Goal: Task Accomplishment & Management: Complete application form

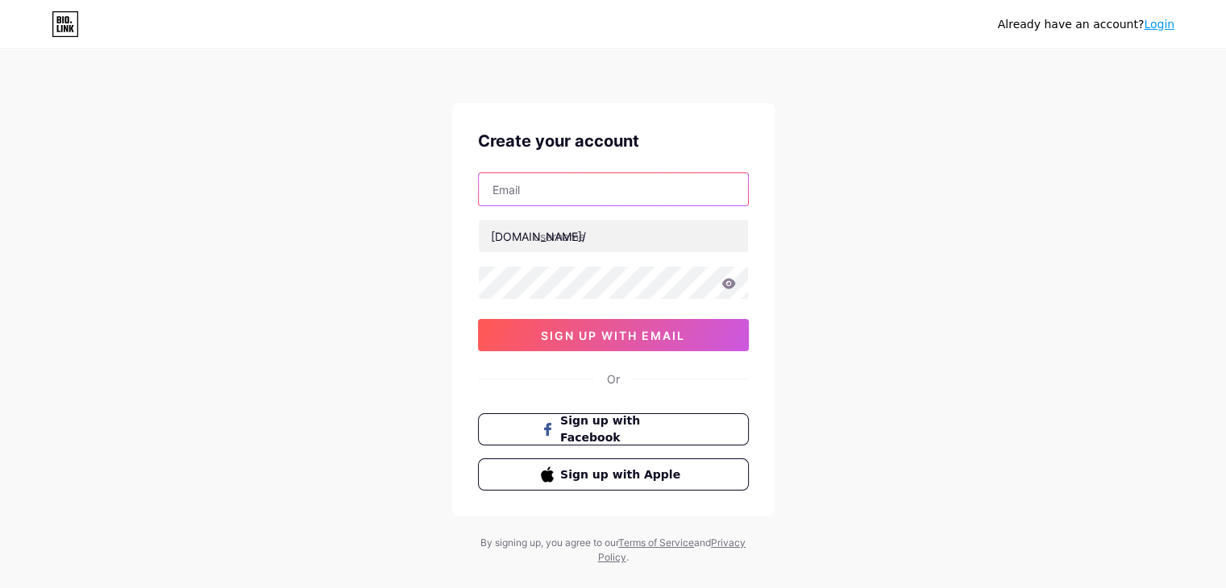
click at [575, 183] on input "text" at bounding box center [613, 189] width 269 height 32
type input "[EMAIL_ADDRESS][DOMAIN_NAME]"
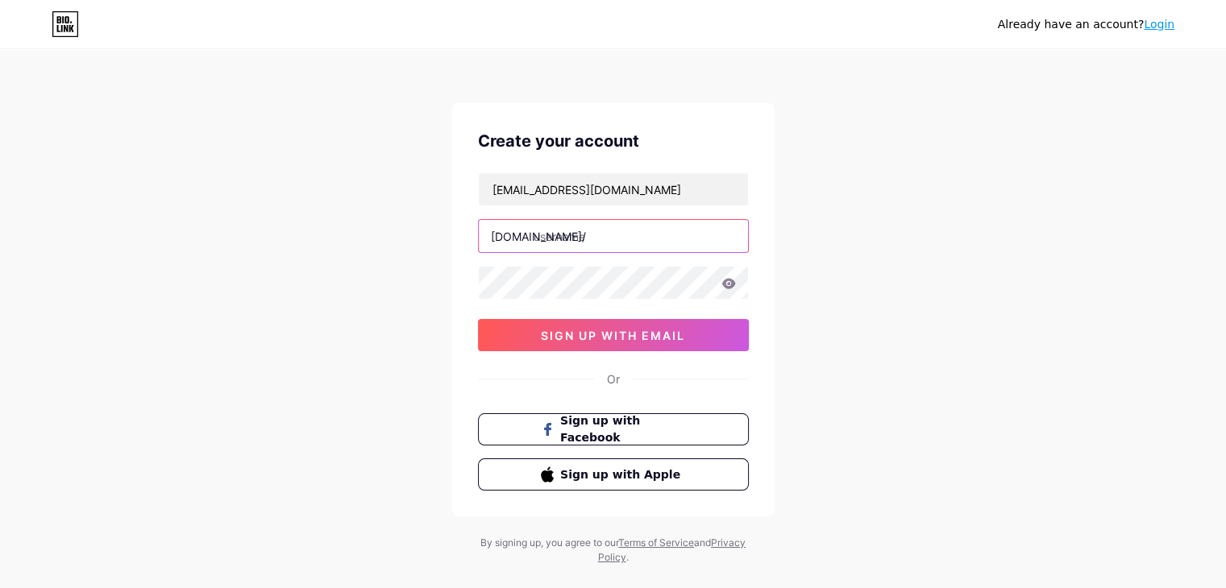
click at [614, 240] on input "text" at bounding box center [613, 236] width 269 height 32
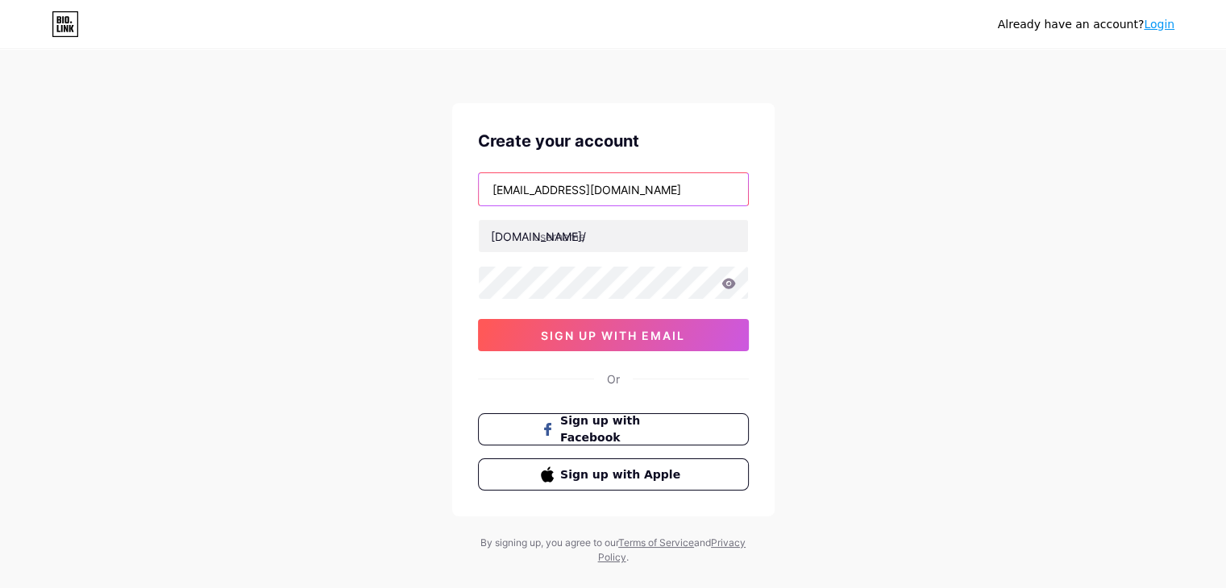
drag, startPoint x: 487, startPoint y: 185, endPoint x: 571, endPoint y: 189, distance: 83.9
click at [571, 189] on input "[EMAIL_ADDRESS][DOMAIN_NAME]" at bounding box center [613, 189] width 269 height 32
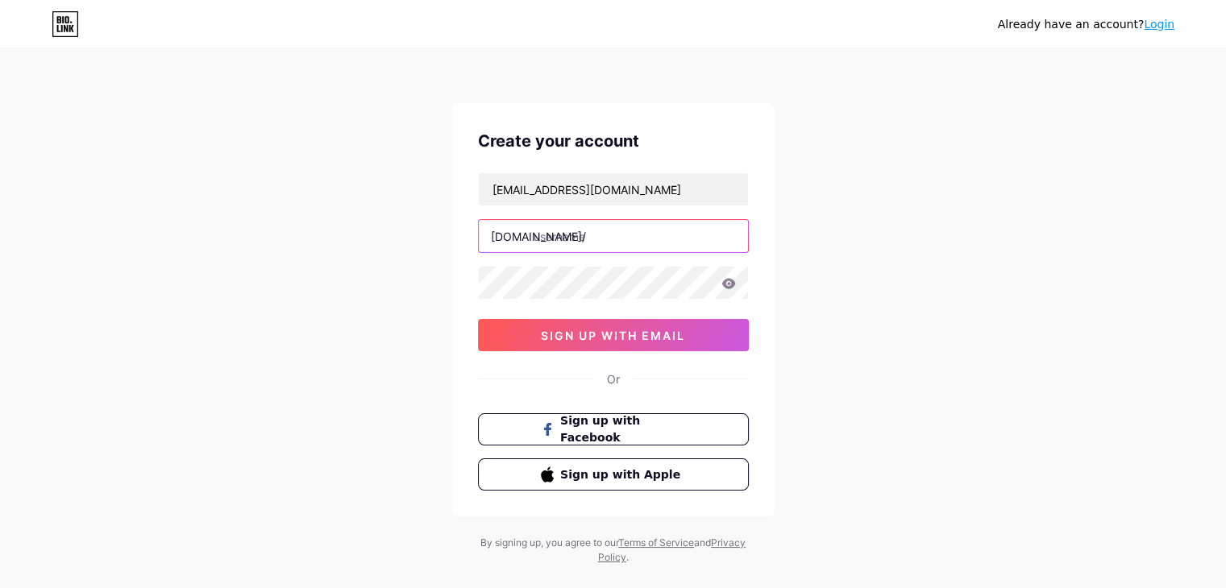
click at [598, 243] on input "text" at bounding box center [613, 236] width 269 height 32
paste input "animeavofficial"
type input "animeavofficial"
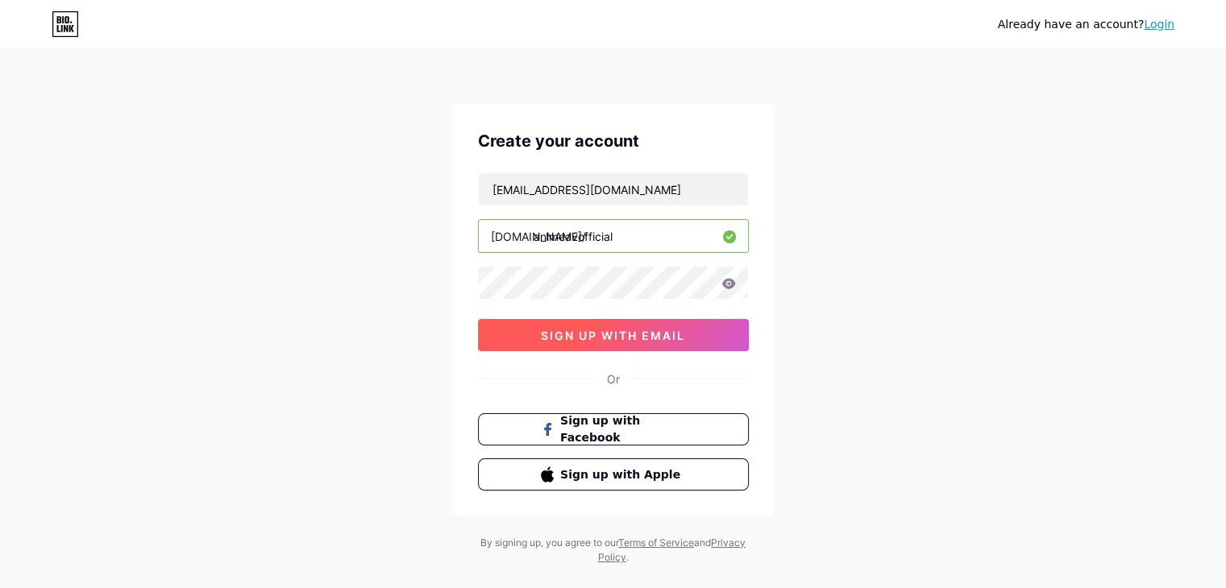
click at [680, 343] on button "sign up with email" at bounding box center [613, 335] width 271 height 32
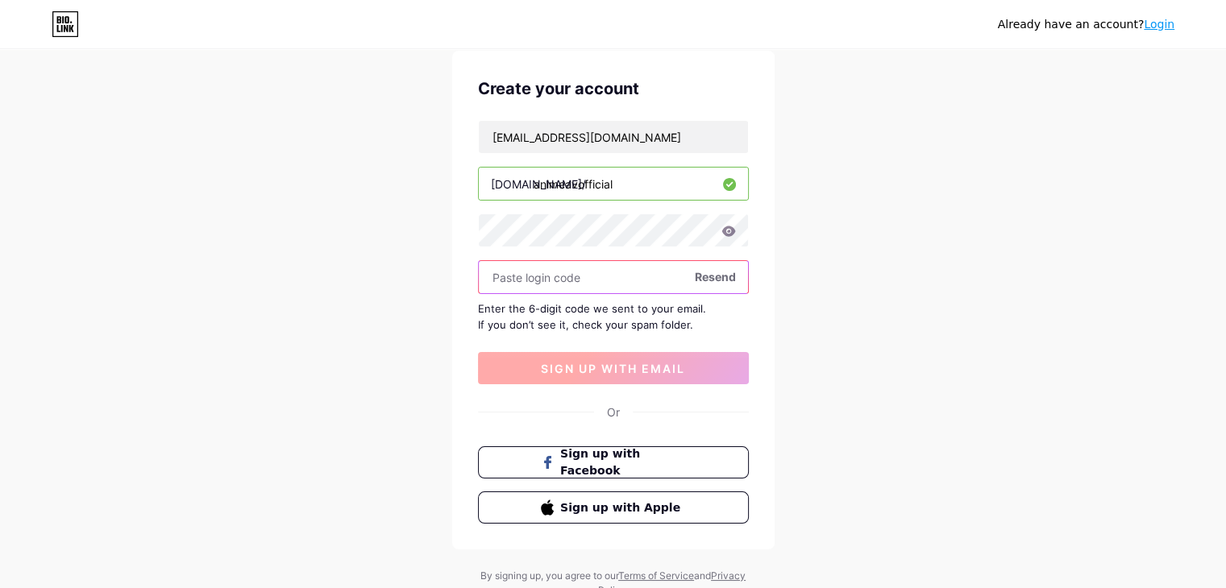
scroll to position [81, 0]
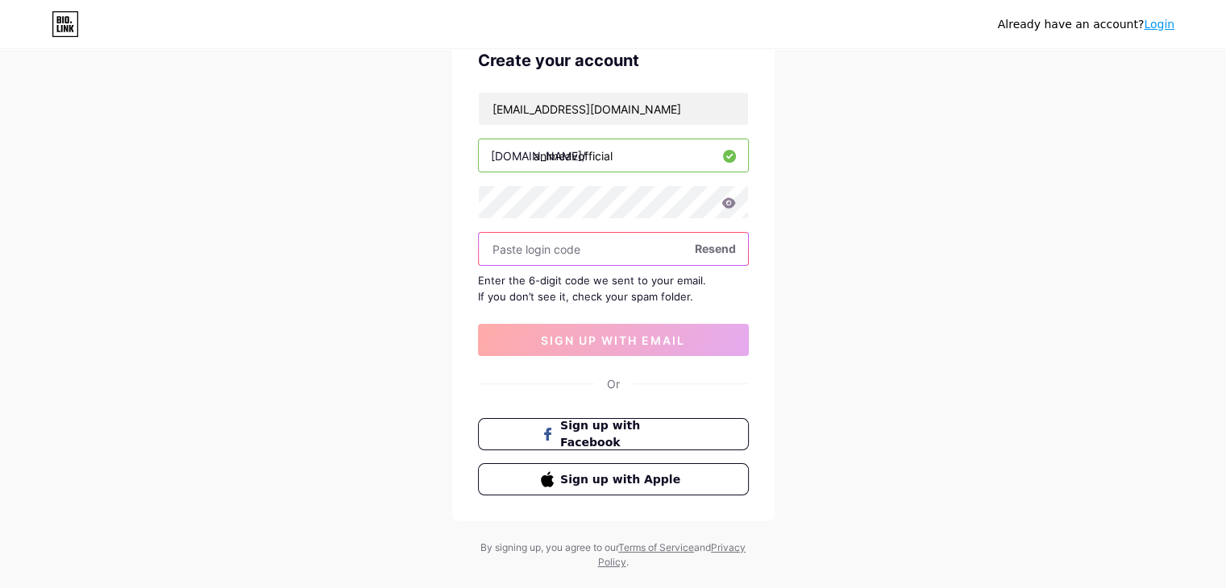
paste input "543091"
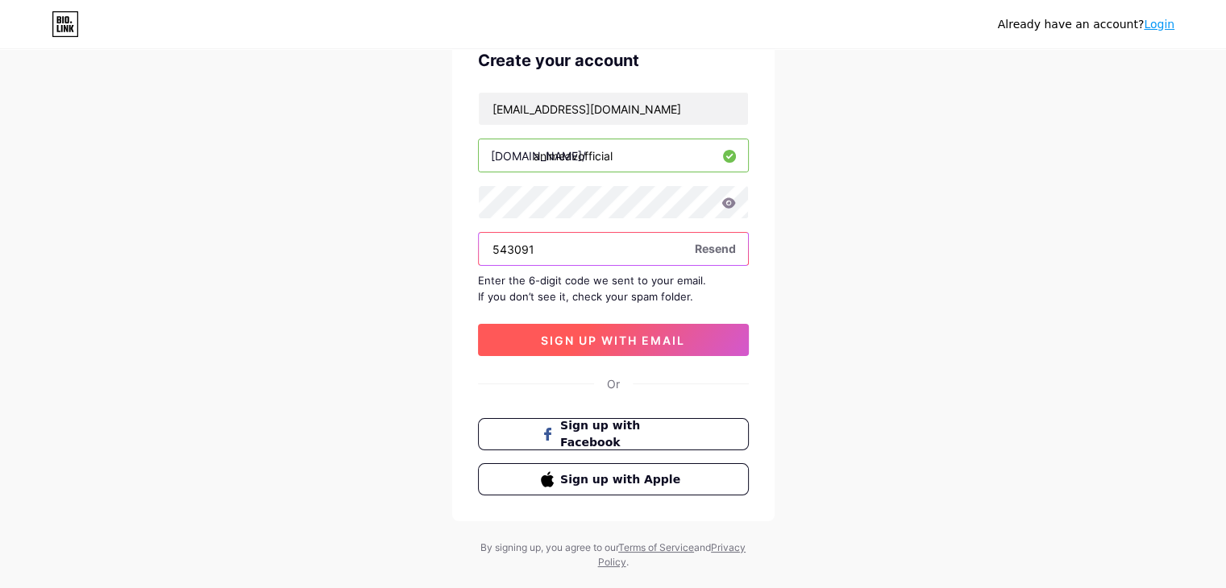
type input "543091"
click at [642, 345] on span "sign up with email" at bounding box center [613, 341] width 144 height 14
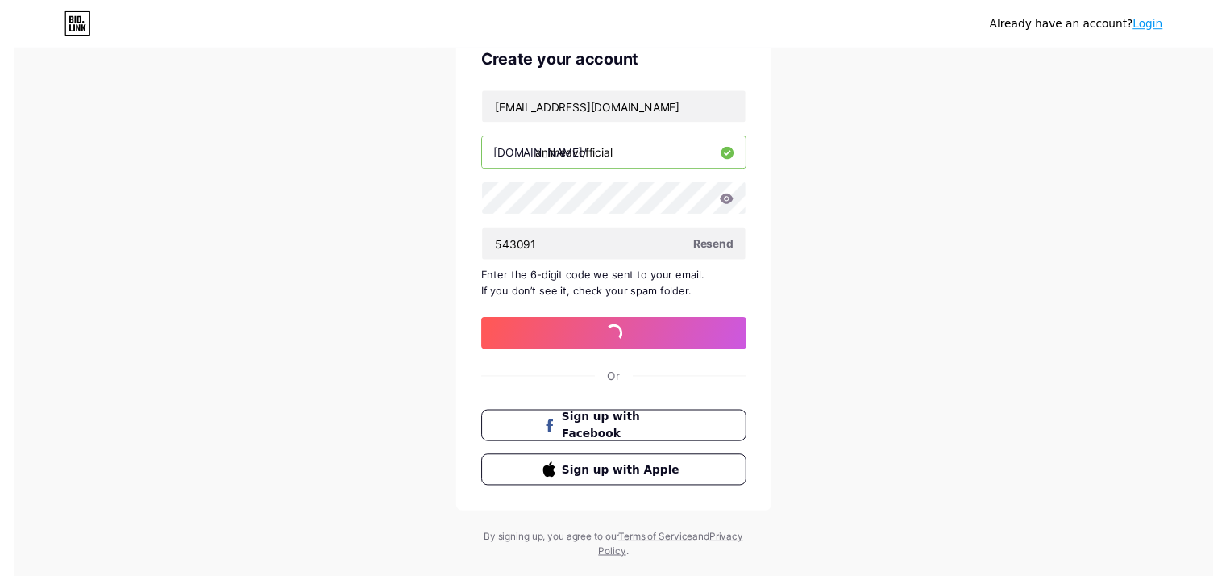
scroll to position [0, 0]
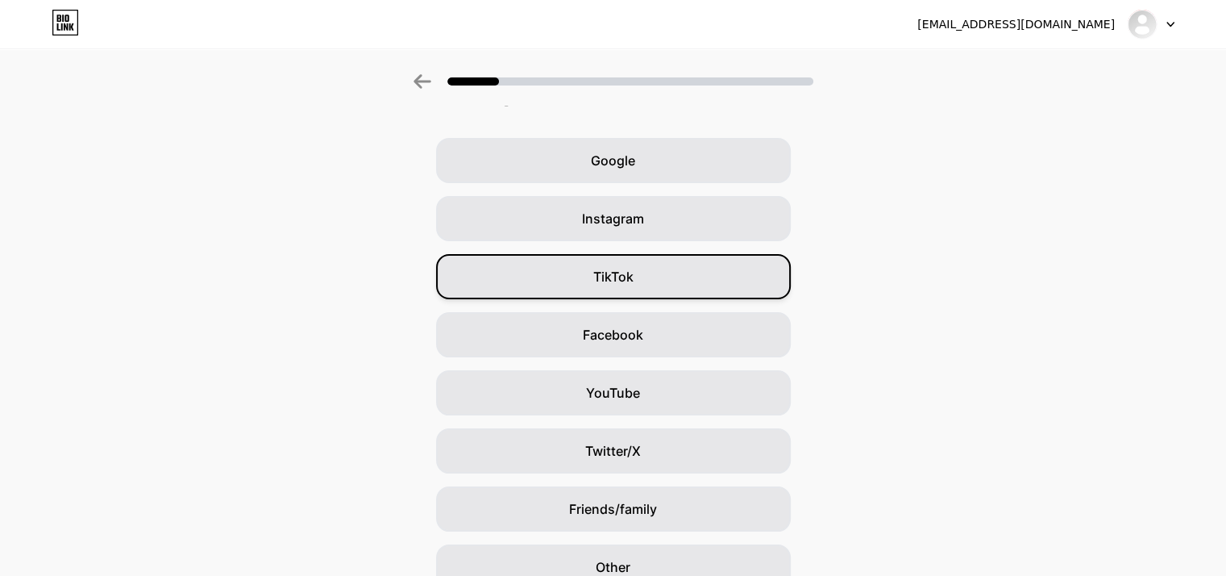
scroll to position [81, 0]
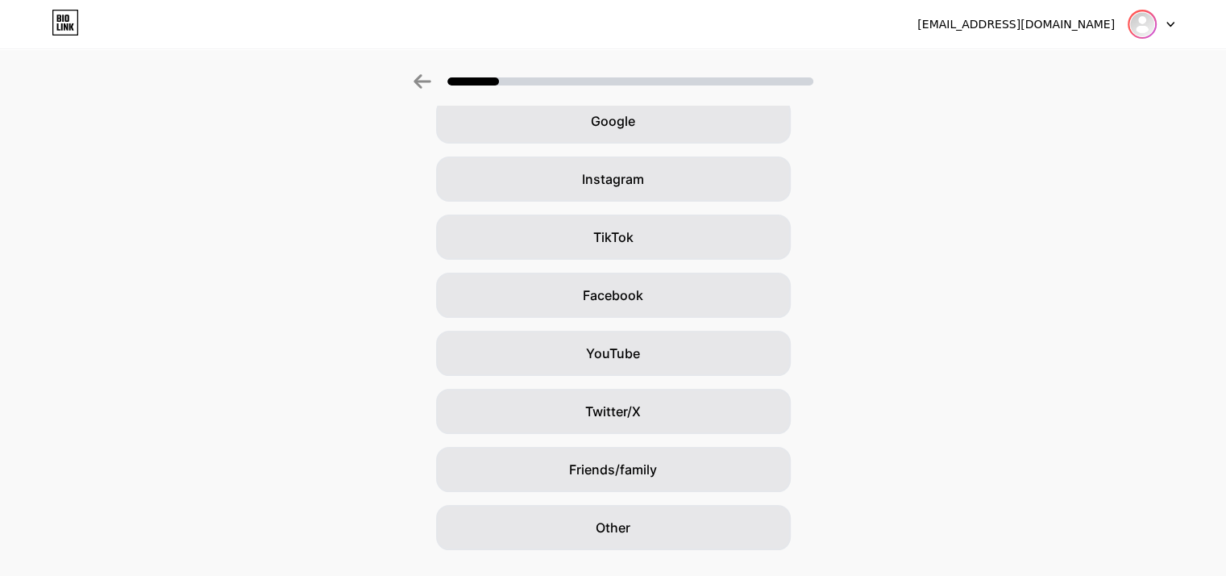
click at [1132, 23] on img at bounding box center [1142, 24] width 26 height 26
click at [1151, 21] on img at bounding box center [1142, 24] width 26 height 26
click at [1091, 26] on div "[EMAIL_ADDRESS][DOMAIN_NAME]" at bounding box center [1015, 24] width 197 height 17
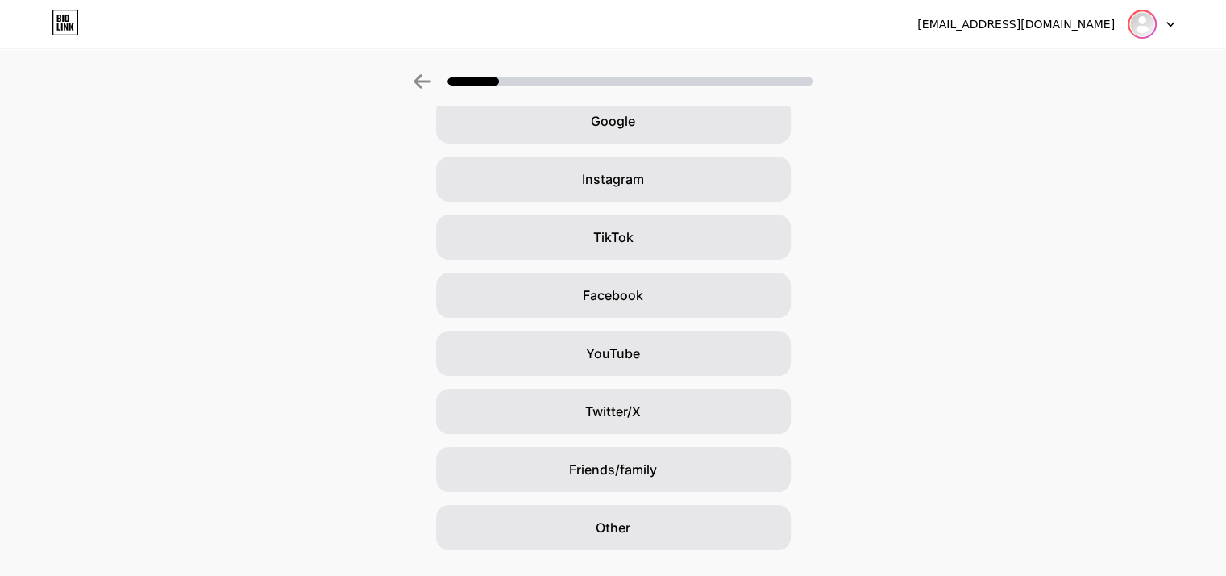
click at [1135, 19] on img at bounding box center [1142, 24] width 26 height 26
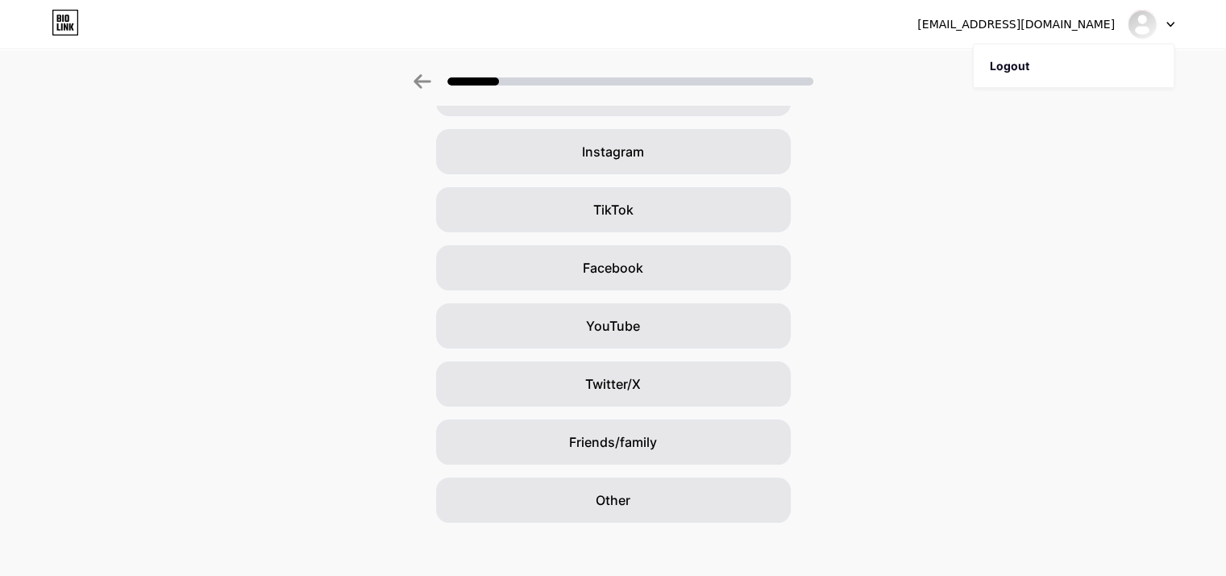
scroll to position [0, 0]
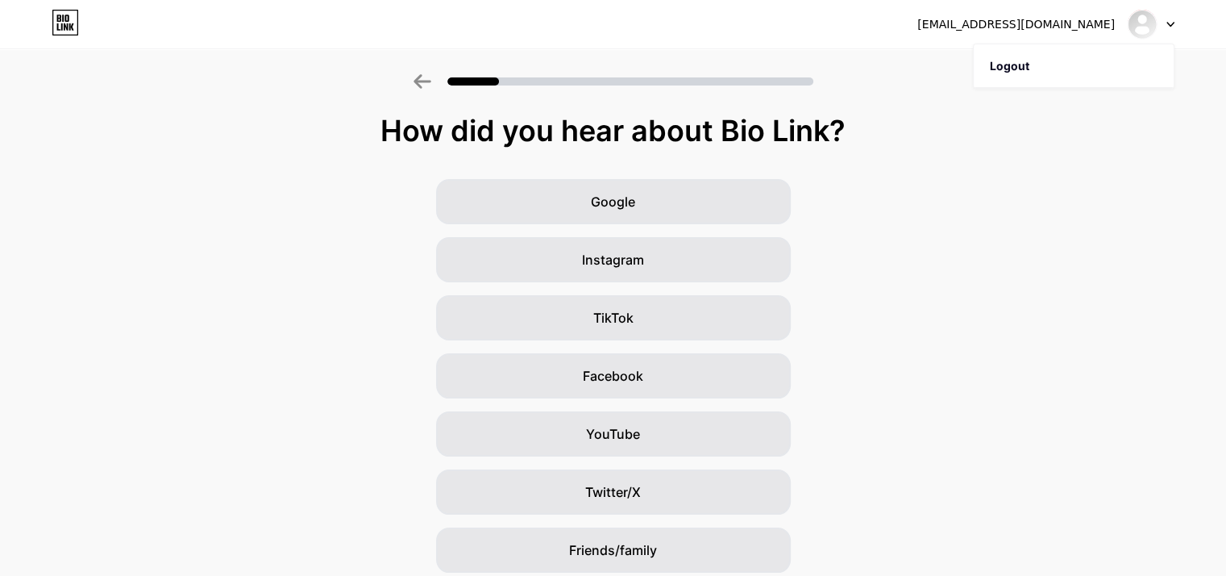
click at [1170, 22] on icon at bounding box center [1170, 25] width 8 height 6
click at [1106, 32] on div "[EMAIL_ADDRESS][DOMAIN_NAME]" at bounding box center [1015, 24] width 197 height 17
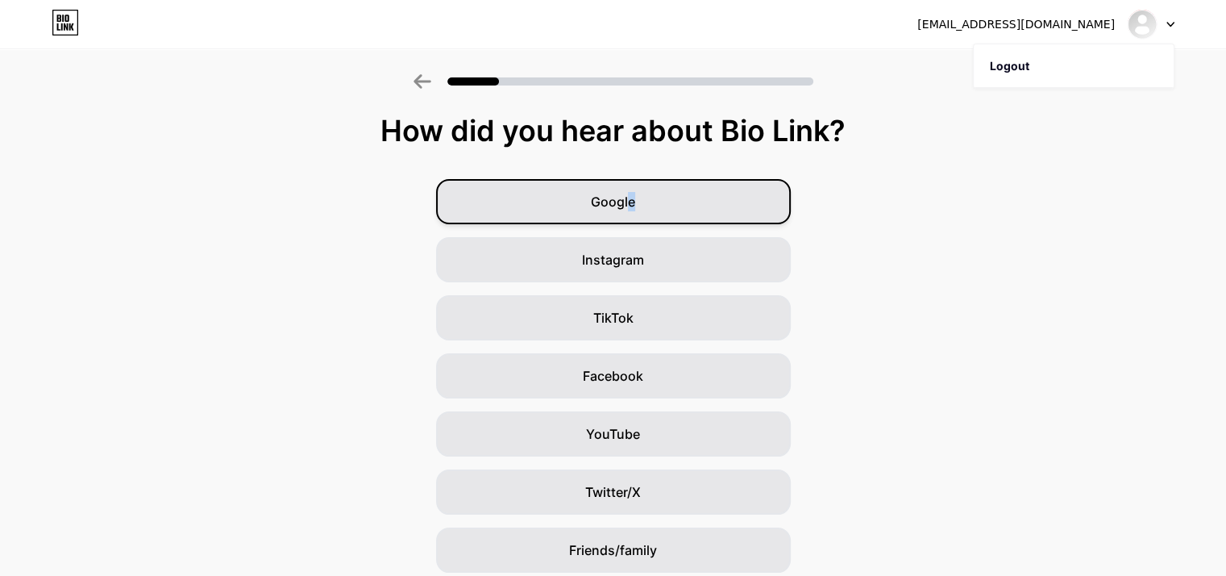
click at [635, 201] on span "Google" at bounding box center [613, 201] width 44 height 19
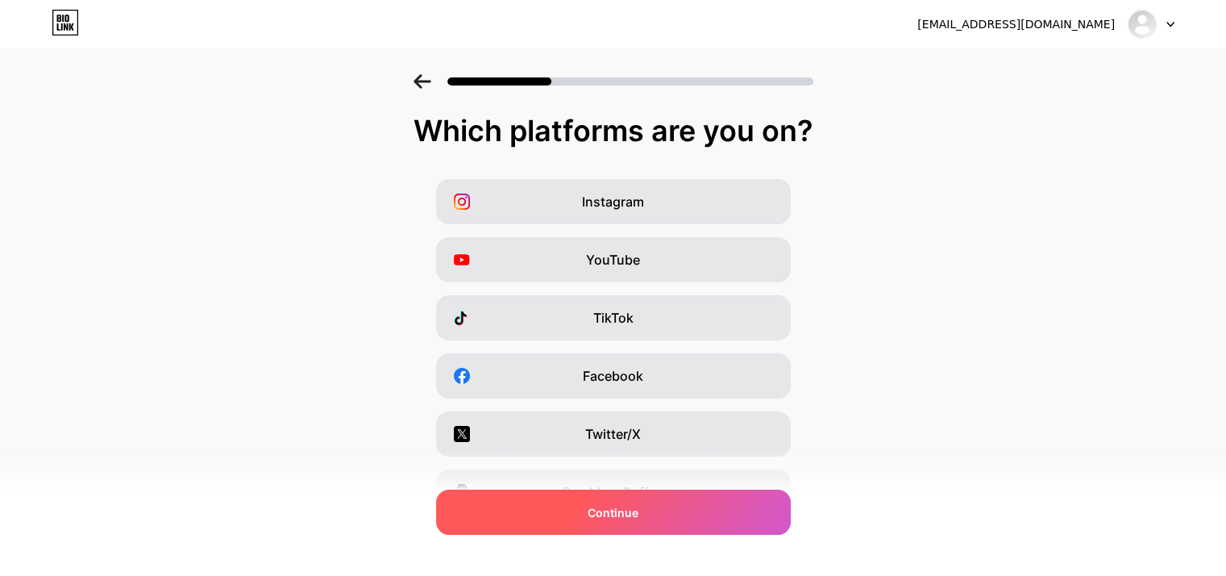
click at [672, 512] on div "Continue" at bounding box center [613, 511] width 355 height 45
click at [686, 504] on div "Continue" at bounding box center [613, 511] width 355 height 45
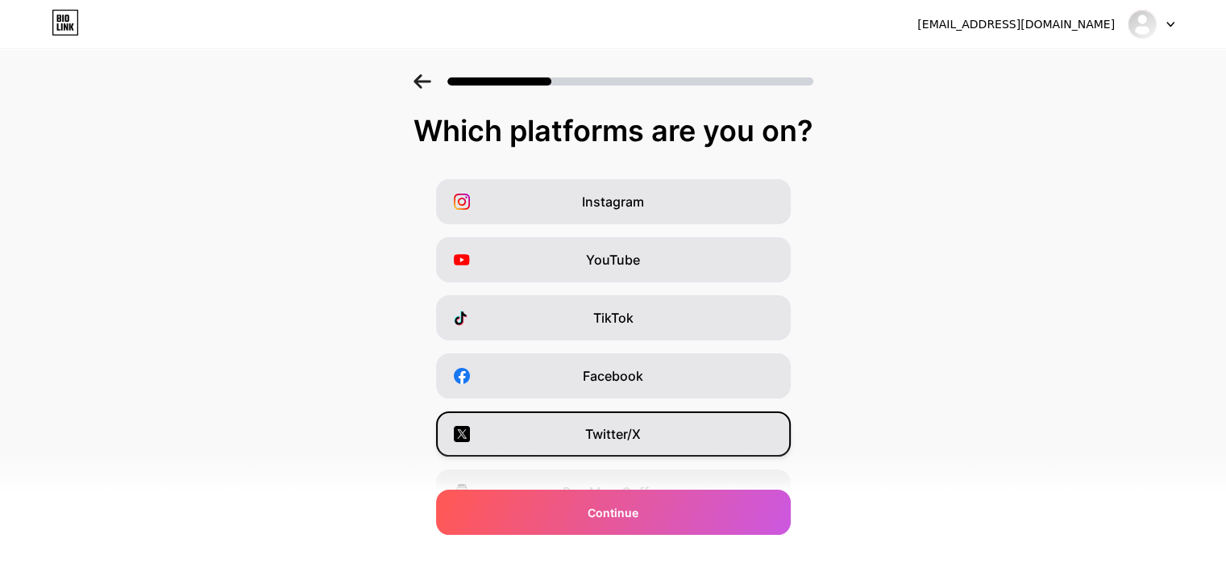
click at [693, 449] on div "Twitter/X" at bounding box center [613, 433] width 355 height 45
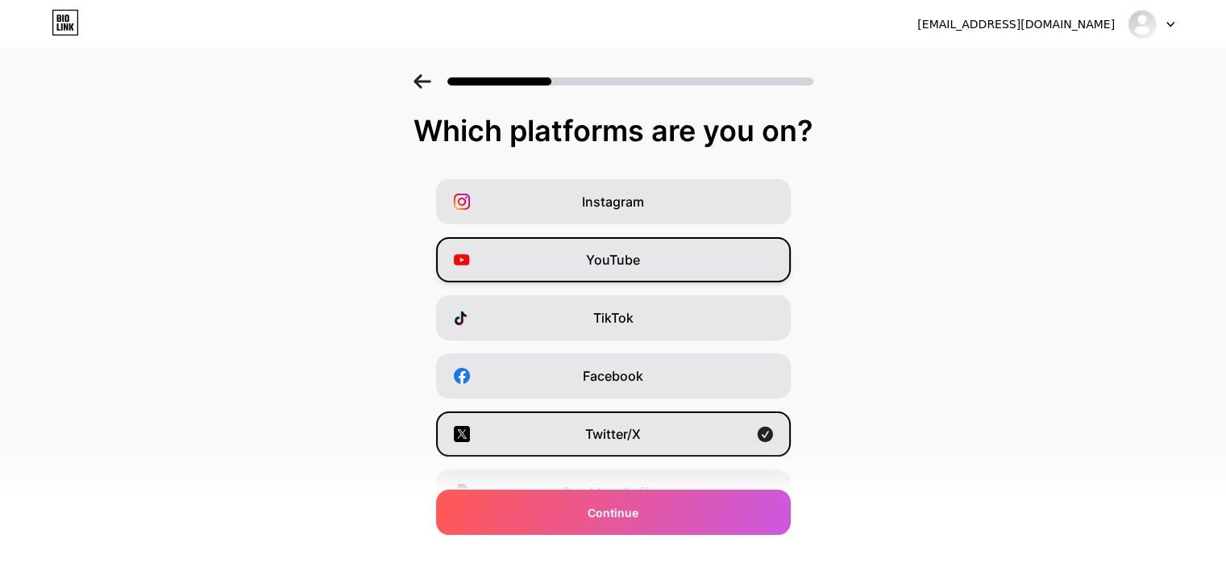
click at [676, 262] on div "YouTube" at bounding box center [613, 259] width 355 height 45
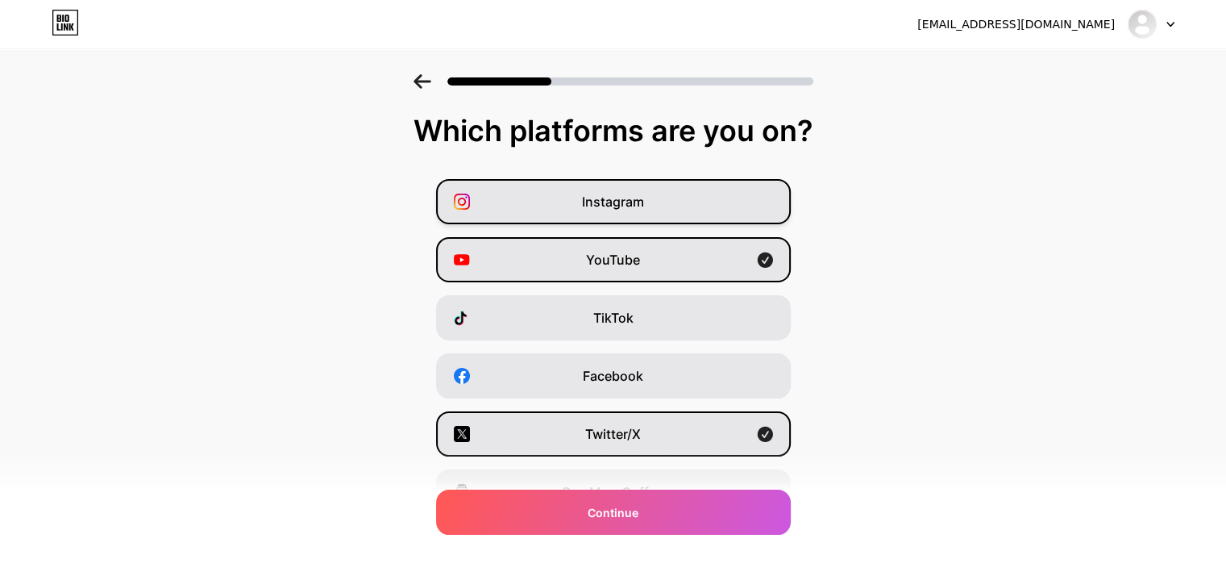
click at [690, 184] on div "Instagram" at bounding box center [613, 201] width 355 height 45
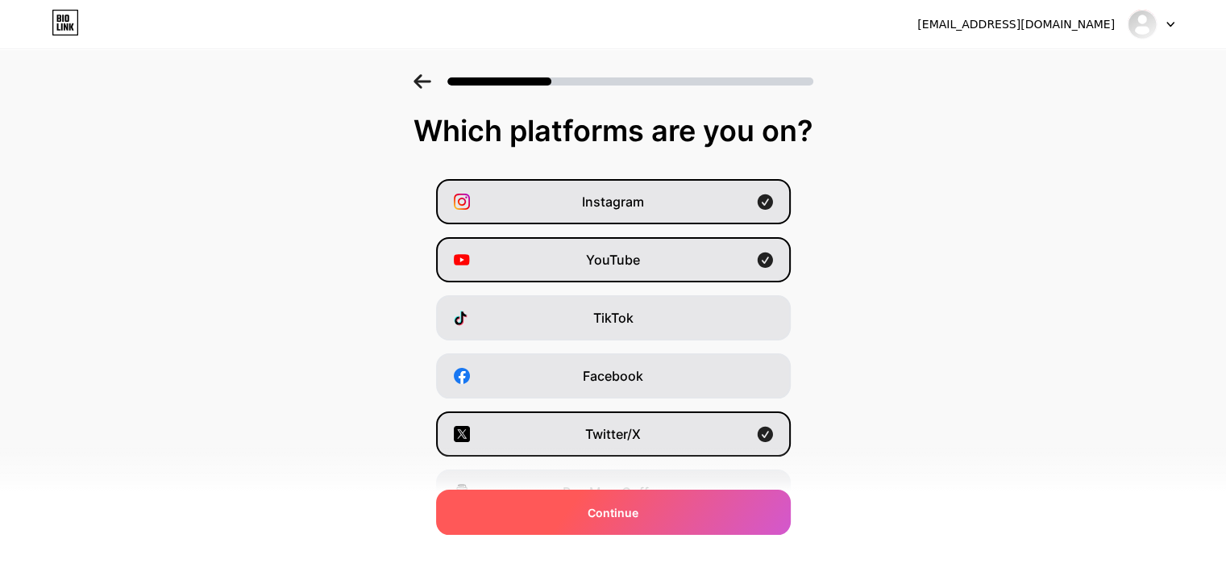
click at [733, 504] on div "Continue" at bounding box center [613, 511] width 355 height 45
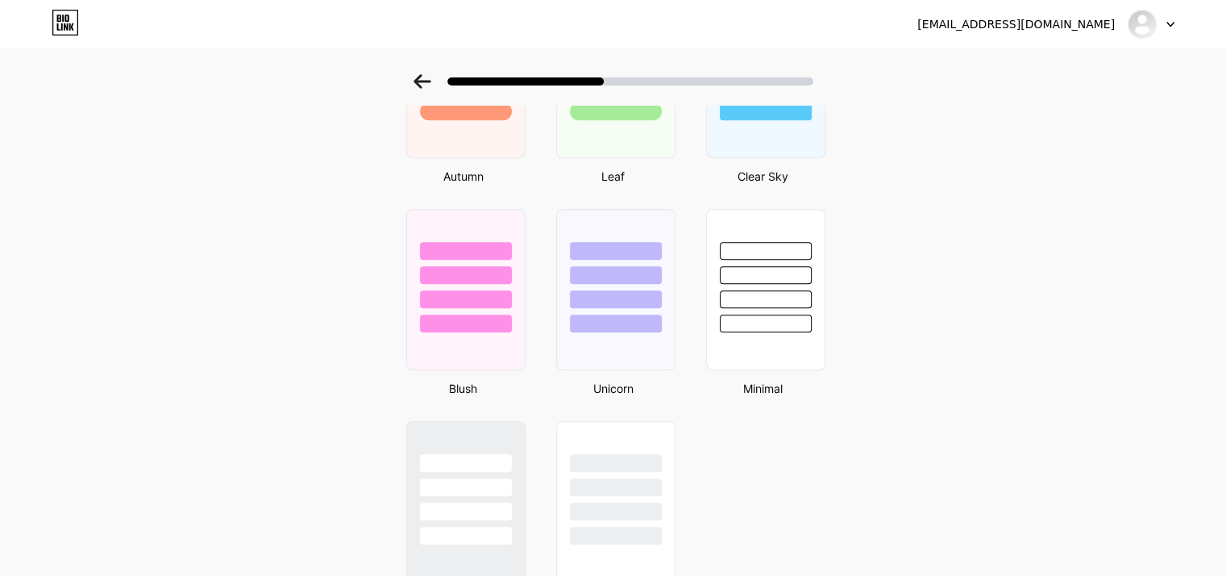
scroll to position [1339, 0]
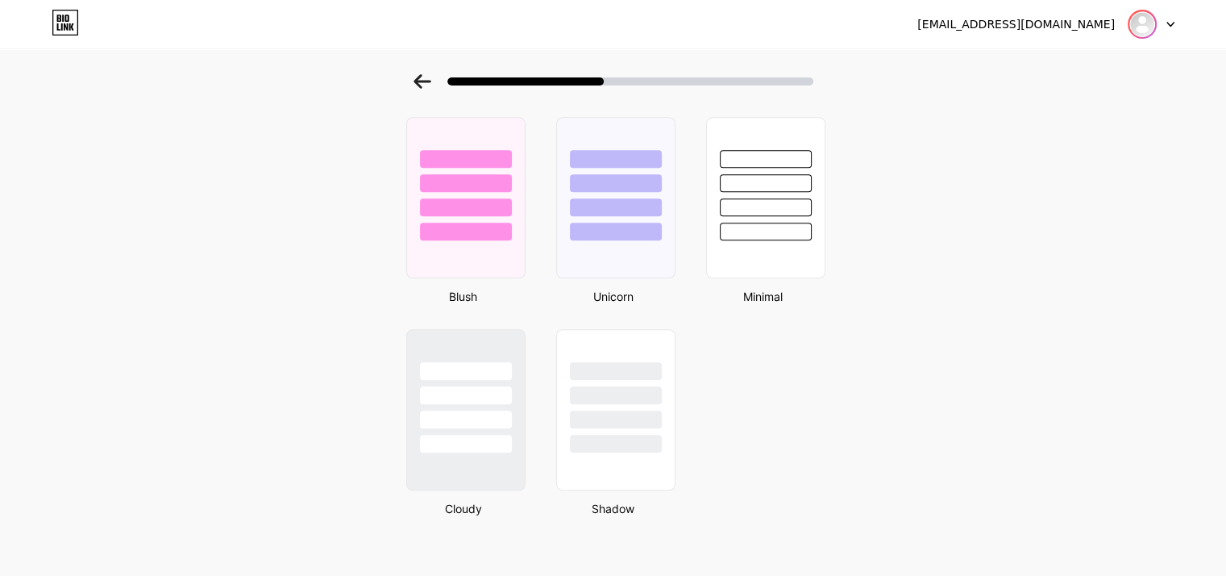
click at [1137, 27] on img at bounding box center [1142, 24] width 26 height 26
click at [1056, 29] on div "[EMAIL_ADDRESS][DOMAIN_NAME]" at bounding box center [1015, 24] width 197 height 17
click at [1055, 28] on div "[EMAIL_ADDRESS][DOMAIN_NAME]" at bounding box center [1015, 24] width 197 height 17
click at [1055, 27] on div "[EMAIL_ADDRESS][DOMAIN_NAME]" at bounding box center [1015, 24] width 197 height 17
click at [1174, 22] on icon at bounding box center [1170, 25] width 8 height 6
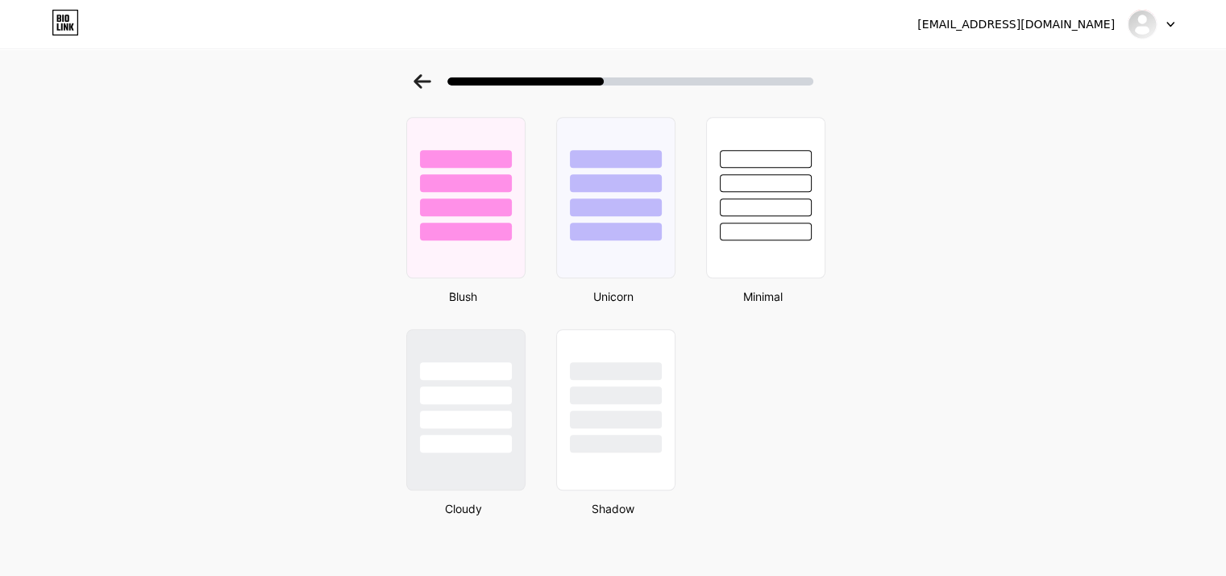
click at [1174, 22] on icon at bounding box center [1170, 25] width 8 height 6
click at [1119, 21] on div "[EMAIL_ADDRESS][DOMAIN_NAME]" at bounding box center [1045, 24] width 257 height 29
click at [1084, 23] on div "[EMAIL_ADDRESS][DOMAIN_NAME]" at bounding box center [1015, 24] width 197 height 17
click at [1083, 23] on div "[EMAIL_ADDRESS][DOMAIN_NAME]" at bounding box center [1015, 24] width 197 height 17
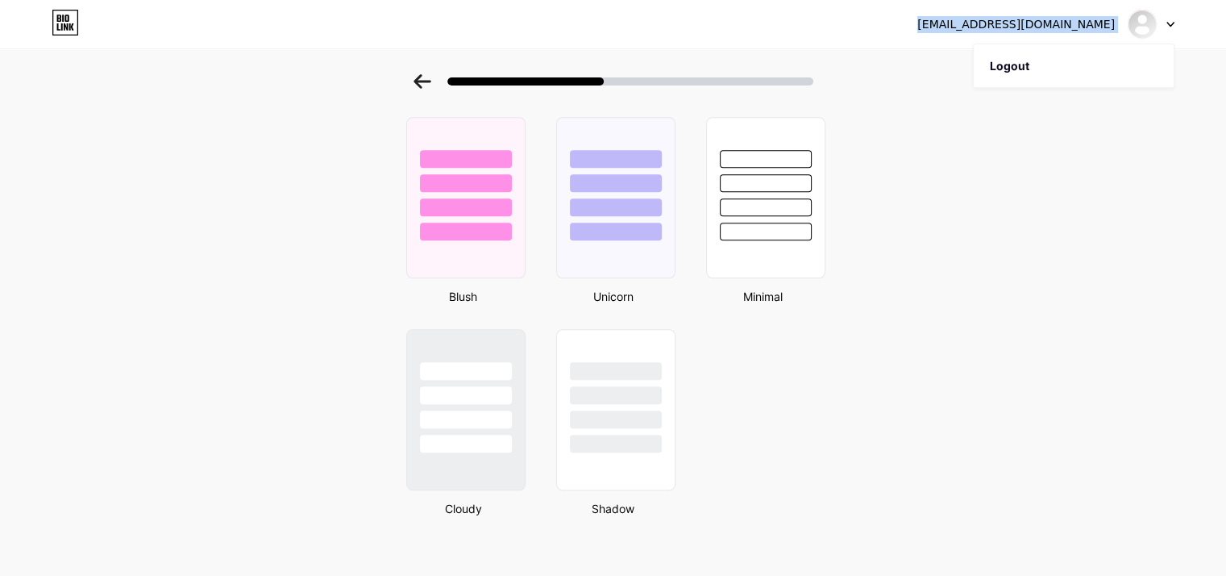
click at [1014, 30] on div "[EMAIL_ADDRESS][DOMAIN_NAME]" at bounding box center [1015, 24] width 197 height 17
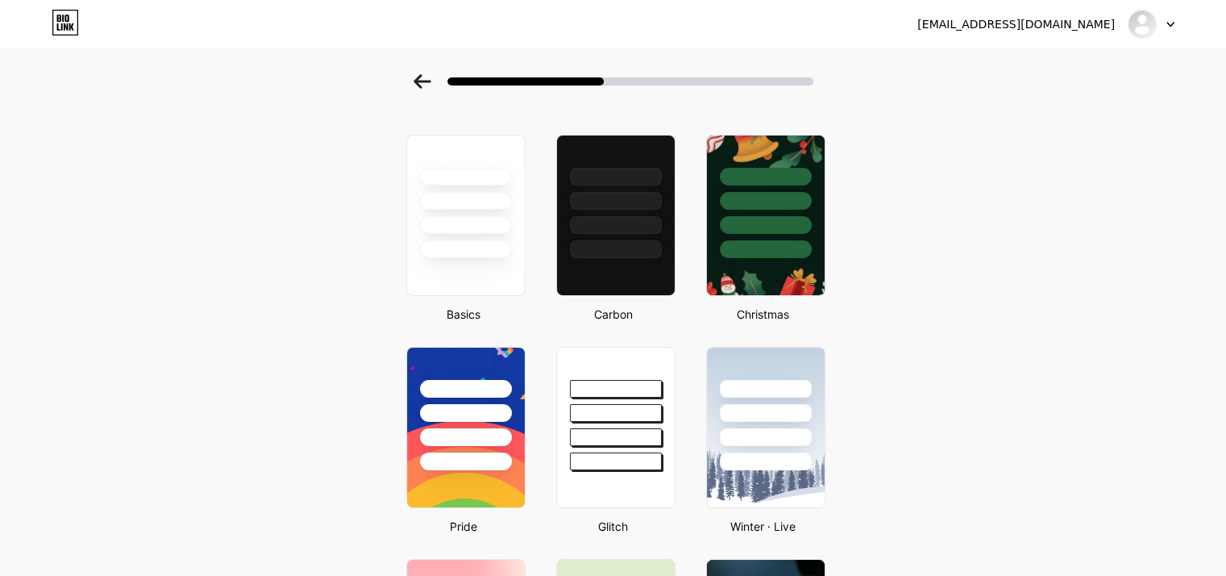
scroll to position [49, 12]
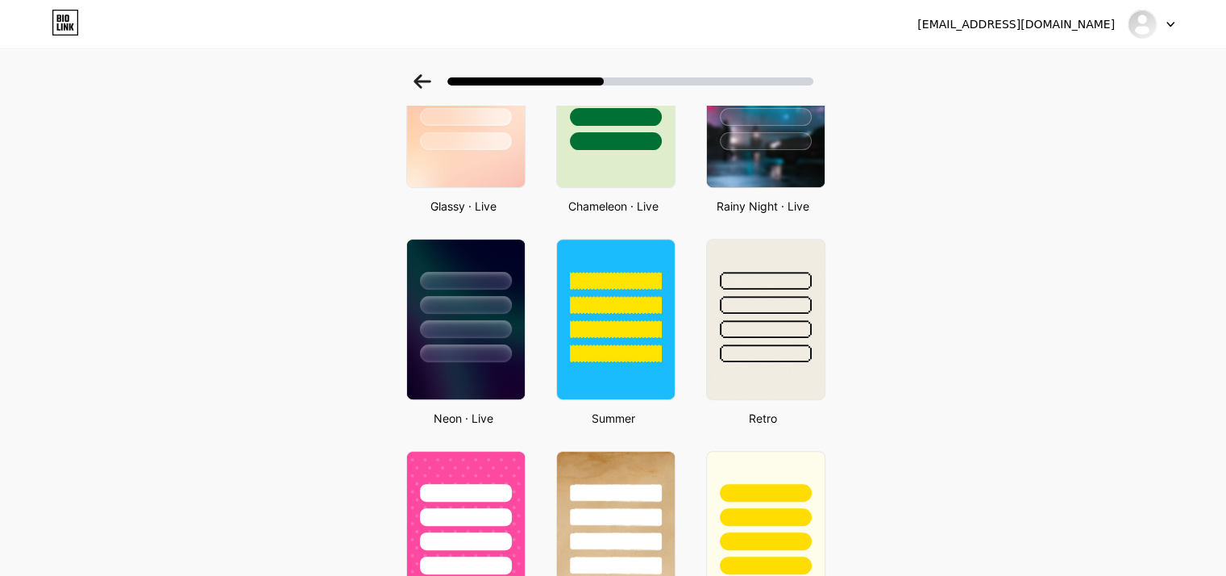
scroll to position [645, 0]
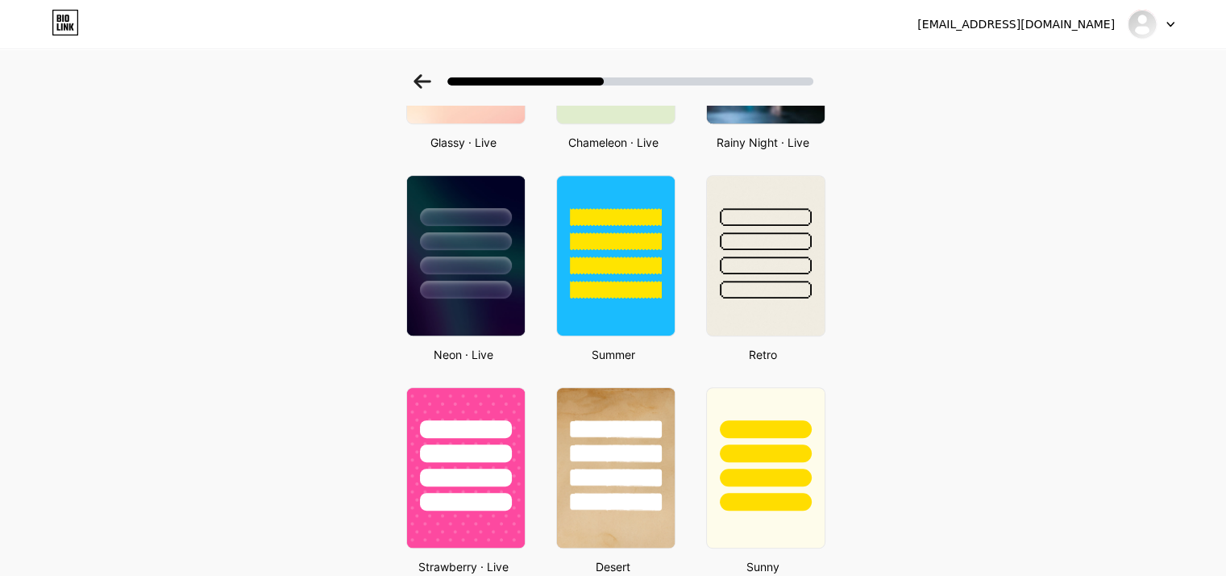
click at [1006, 137] on div "Select a theme Basics Carbon Christmas Pride Glitch Winter · Live Glassy · Live…" at bounding box center [613, 320] width 1226 height 1782
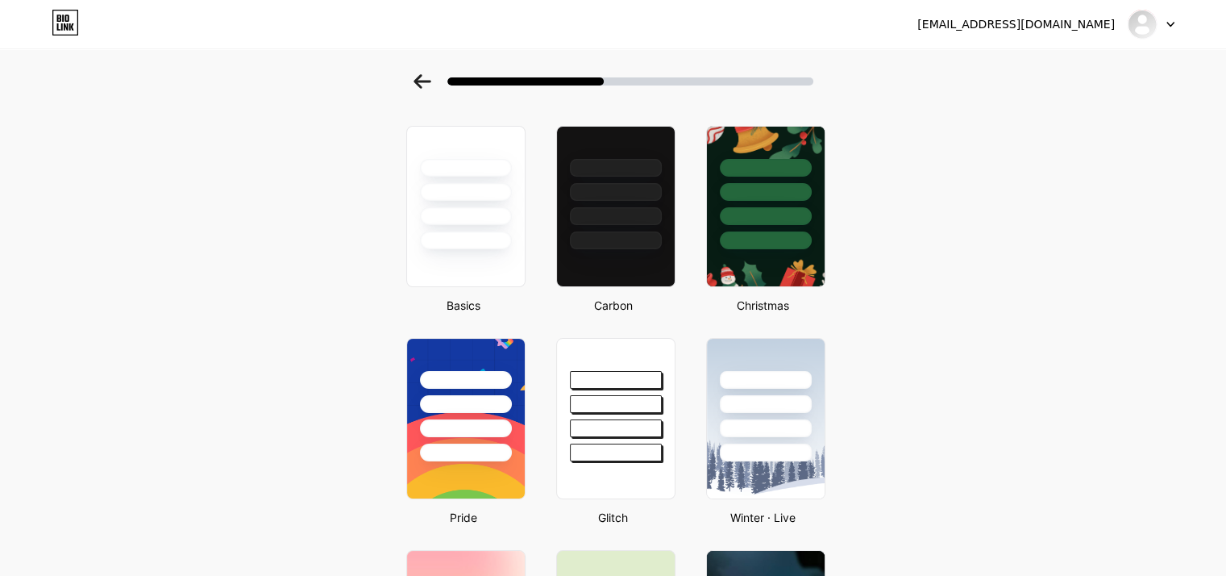
scroll to position [0, 0]
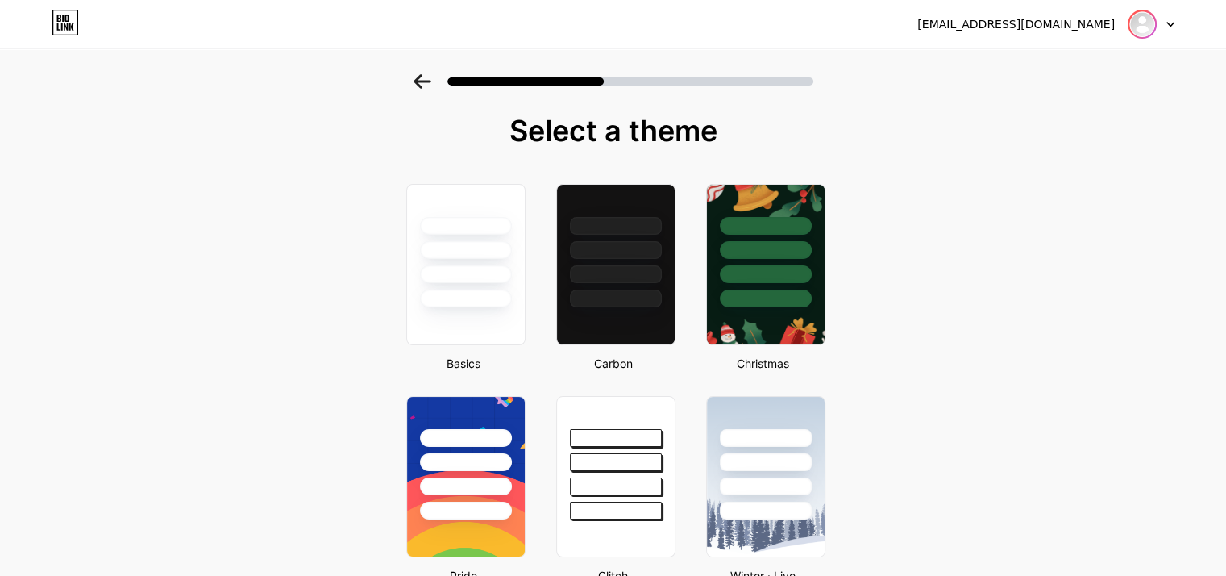
click at [1134, 23] on img at bounding box center [1142, 24] width 26 height 26
click at [1170, 20] on div at bounding box center [1151, 24] width 47 height 29
